Goal: Navigation & Orientation: Find specific page/section

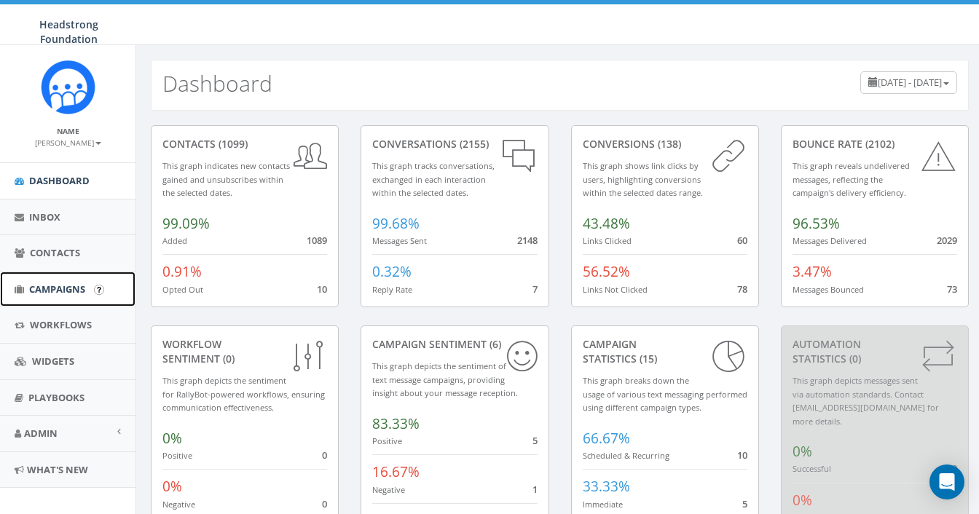
click at [59, 293] on span "Campaigns" at bounding box center [57, 289] width 56 height 13
